Goal: Task Accomplishment & Management: Use online tool/utility

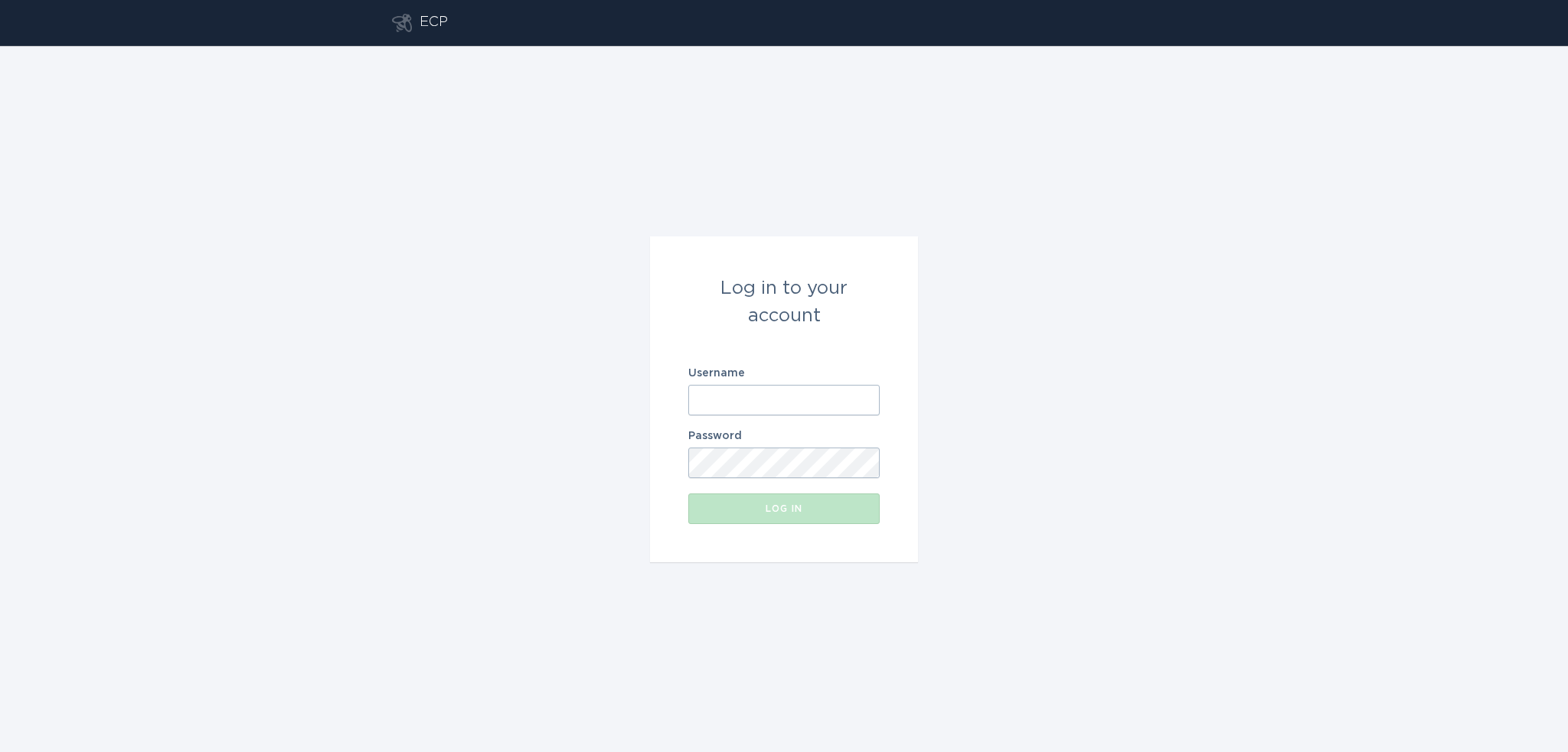
click at [768, 409] on input "Username" at bounding box center [784, 400] width 191 height 30
type input "[EMAIL_ADDRESS][DOMAIN_NAME]"
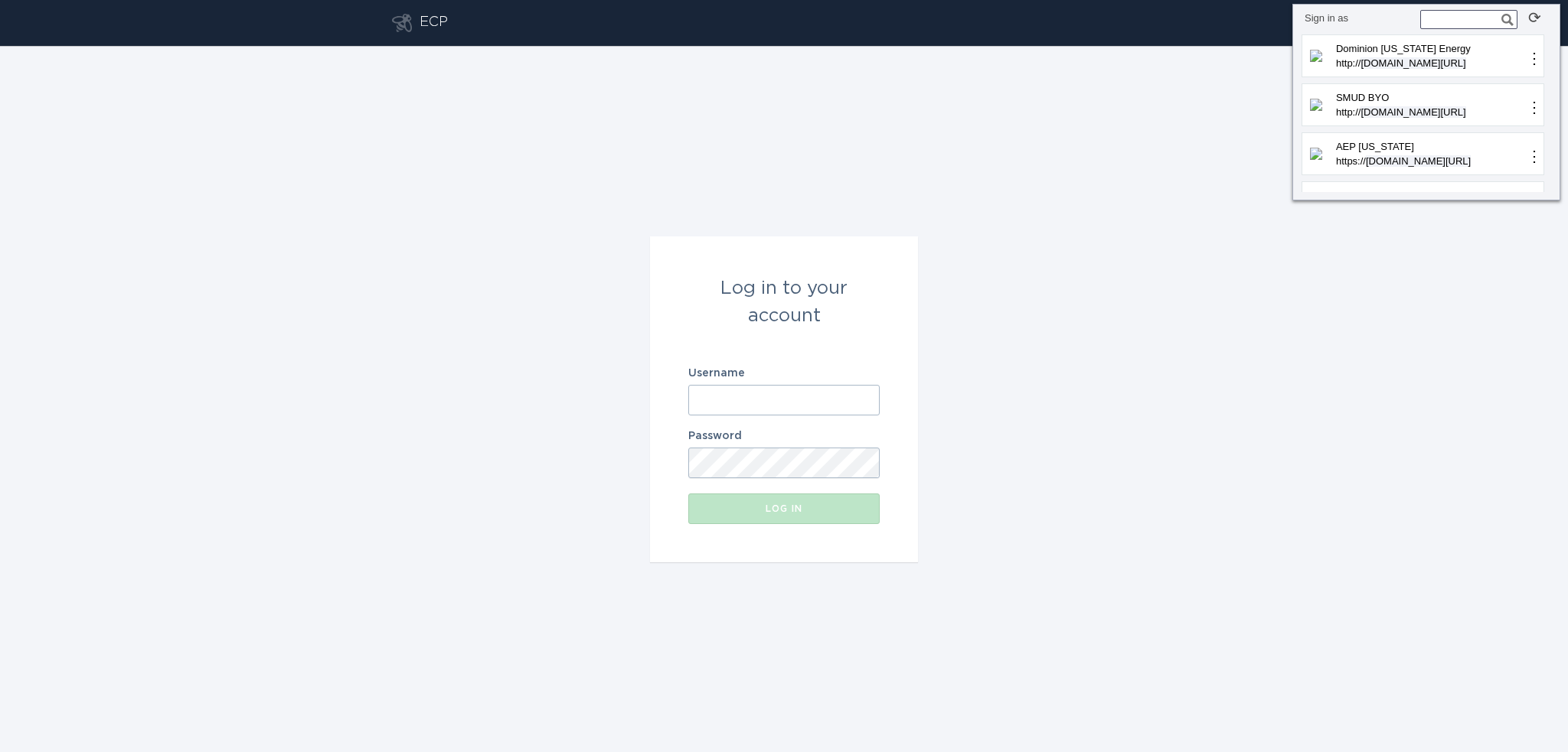
click at [772, 409] on input "Username" at bounding box center [784, 400] width 191 height 30
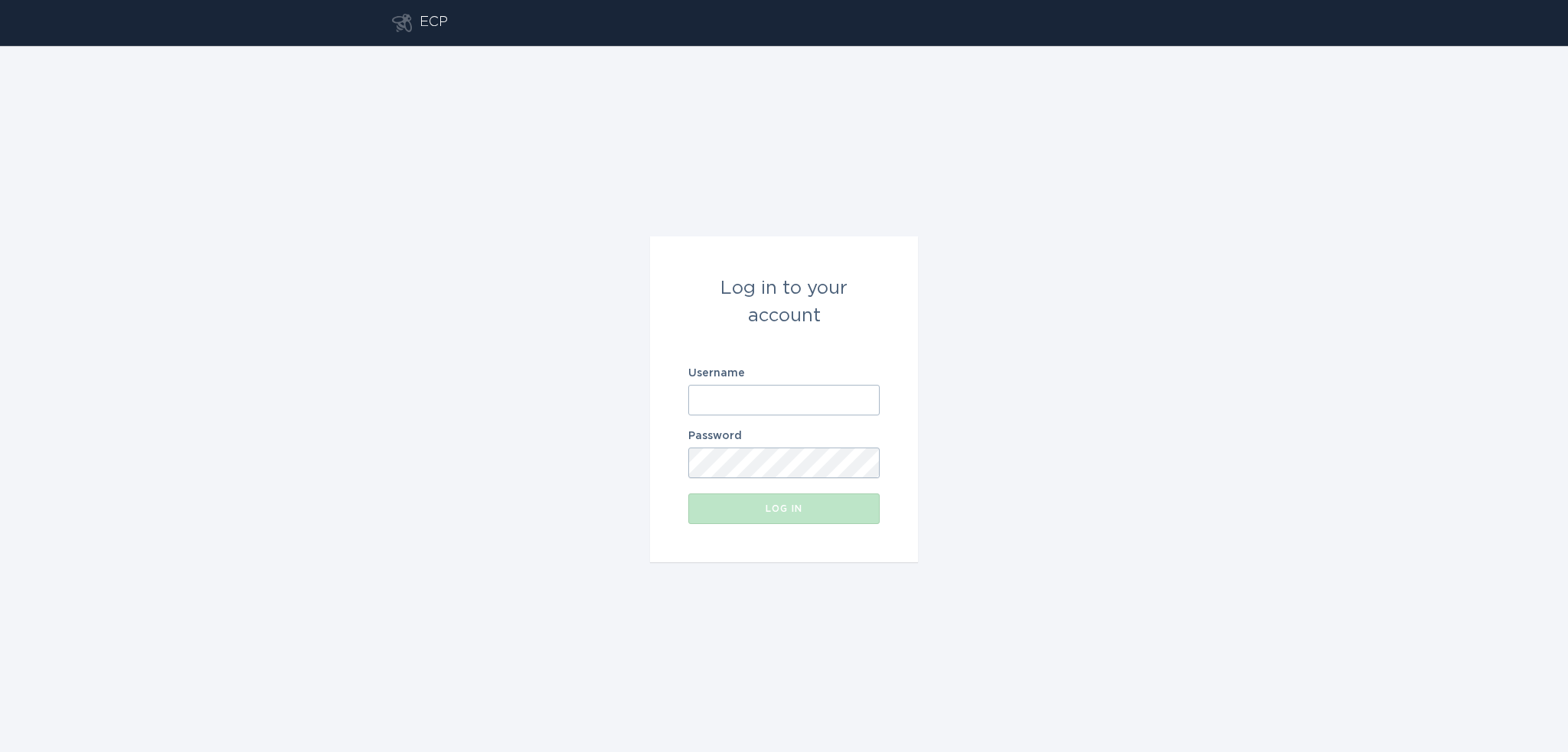
paste input "[EMAIL_ADDRESS][DOMAIN_NAME]"
type input "[EMAIL_ADDRESS][DOMAIN_NAME]"
click at [725, 519] on button "Log in" at bounding box center [784, 508] width 191 height 30
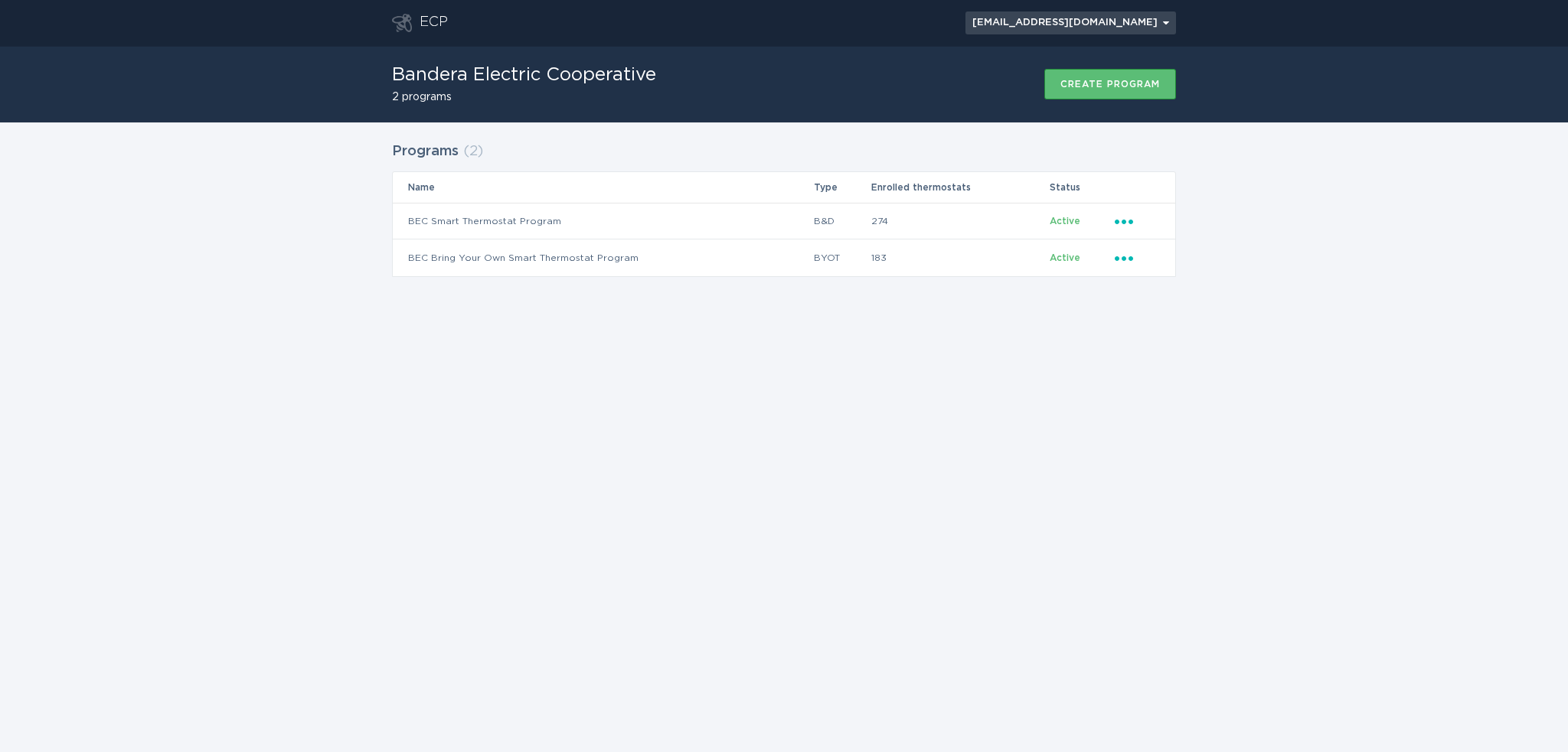
click at [1166, 23] on icon "Open user account details" at bounding box center [1165, 23] width 6 height 3
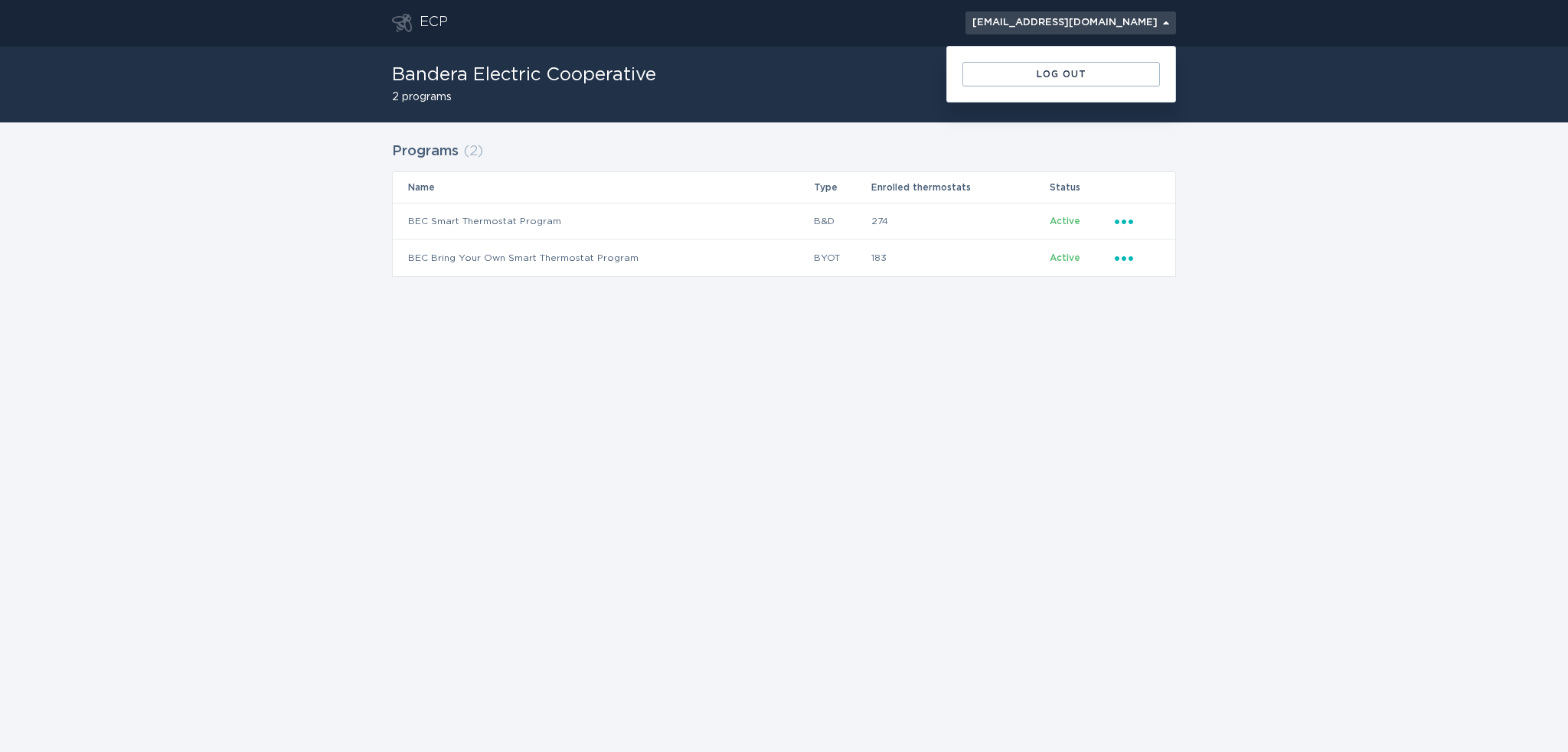
click at [1167, 23] on icon "Open user account details" at bounding box center [1165, 23] width 6 height 3
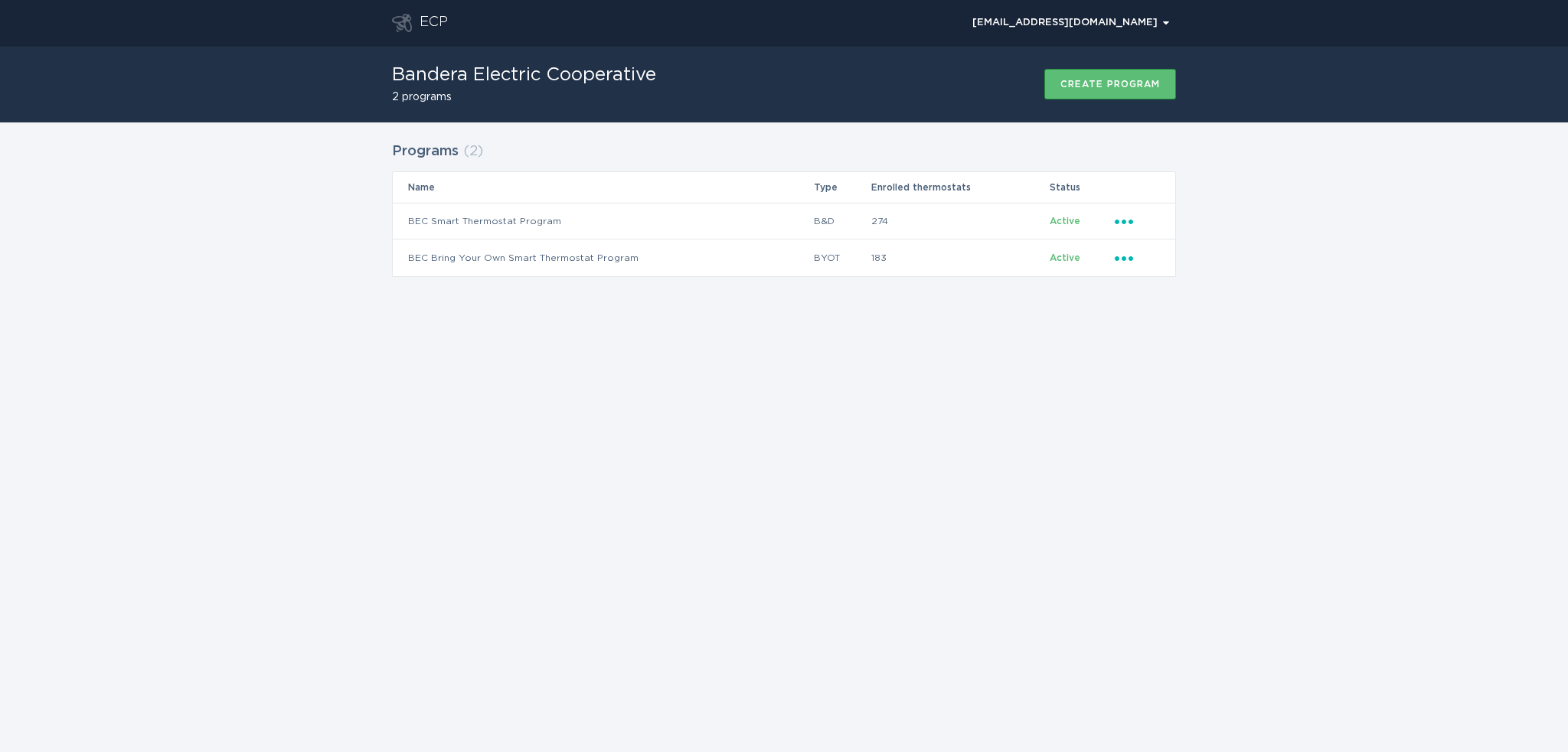
click at [811, 479] on div "ECP bandera_tx@ecobee.com Chevron Bandera Electric Cooperative 2 programs Creat…" at bounding box center [784, 376] width 1568 height 752
click at [1120, 225] on icon "Ellipsis" at bounding box center [1125, 218] width 22 height 13
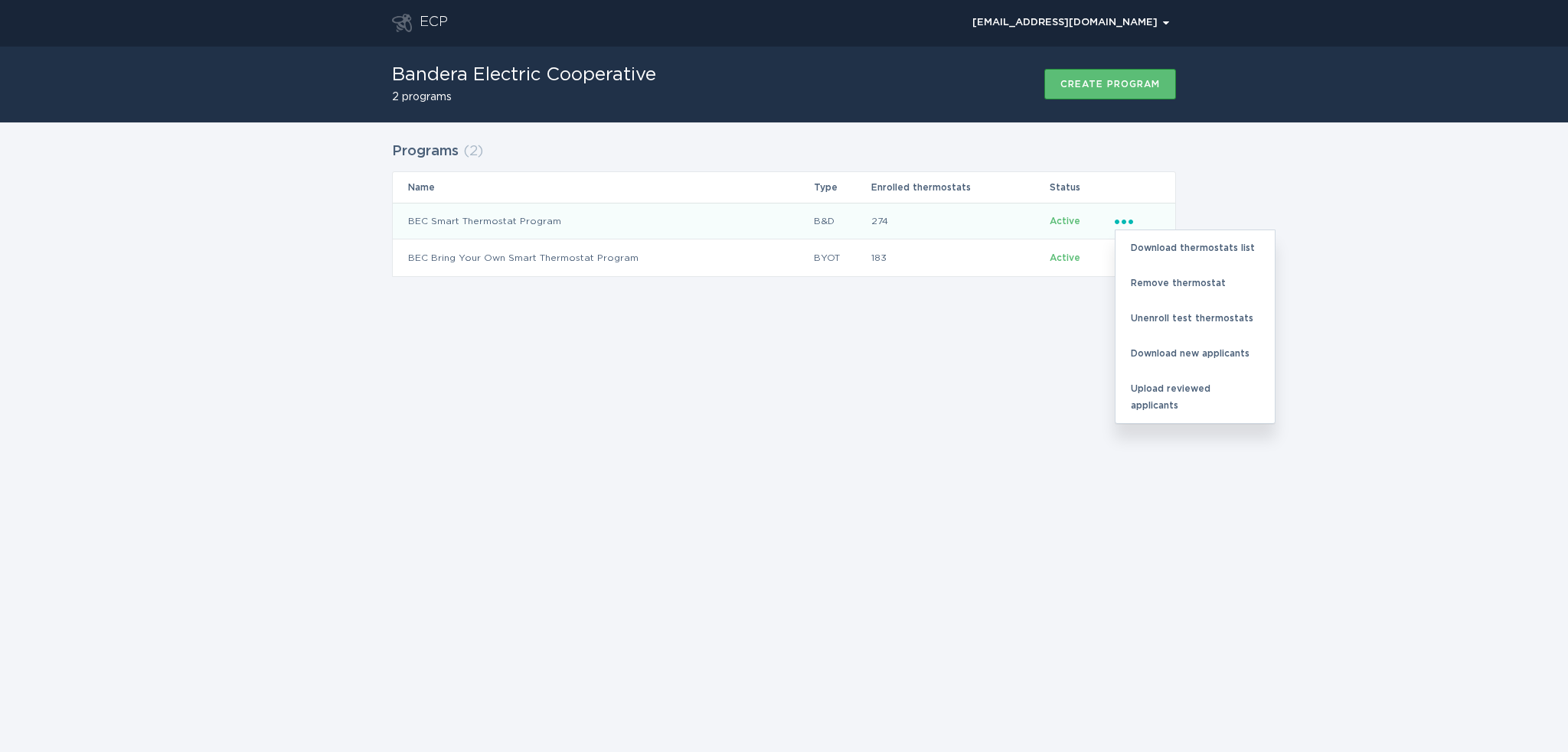
click at [861, 387] on div "ECP bandera_tx@ecobee.com Chevron Bandera Electric Cooperative 2 programs Creat…" at bounding box center [784, 376] width 1568 height 752
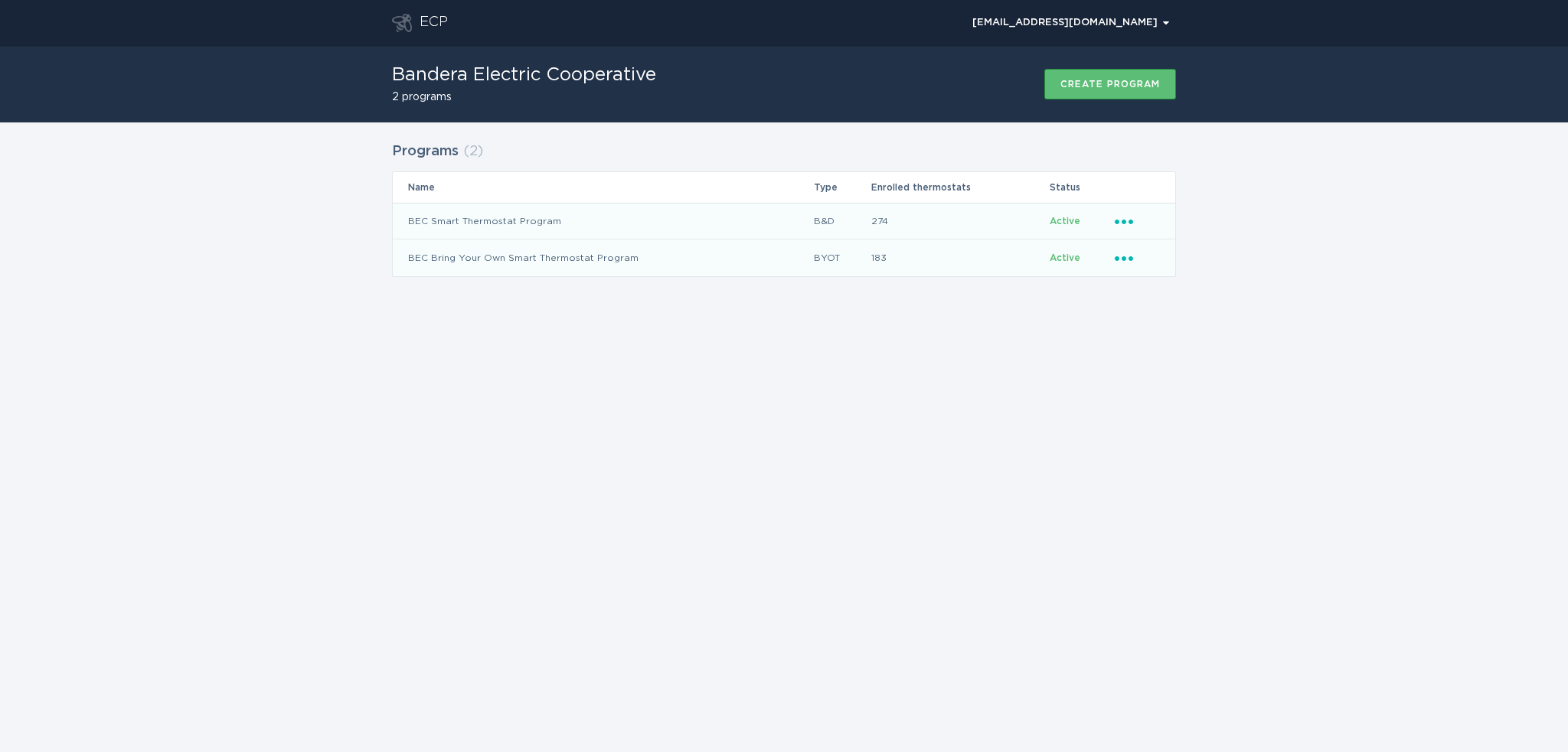
click at [1135, 261] on icon "Ellipsis" at bounding box center [1125, 256] width 22 height 13
click at [894, 423] on div "ECP bandera_tx@ecobee.com Chevron Bandera Electric Cooperative 2 programs Creat…" at bounding box center [784, 376] width 1568 height 752
click at [478, 220] on td "BEC Smart Thermostat Program" at bounding box center [602, 221] width 420 height 37
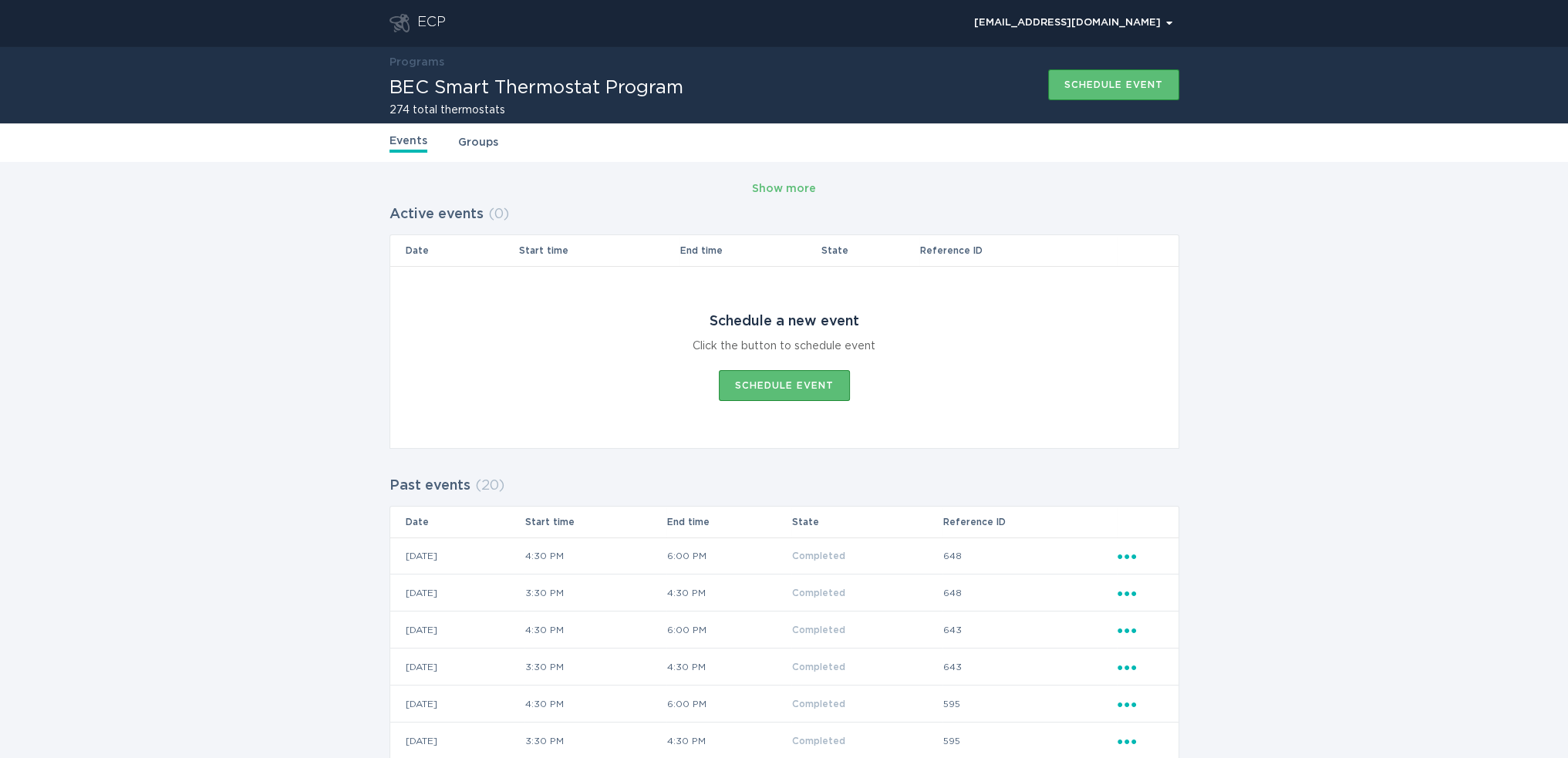
click at [1235, 468] on div "Show more Active events ( 0 ) Date Start time End time State Reference ID Sched…" at bounding box center [784, 739] width 1568 height 1156
